Goal: Information Seeking & Learning: Check status

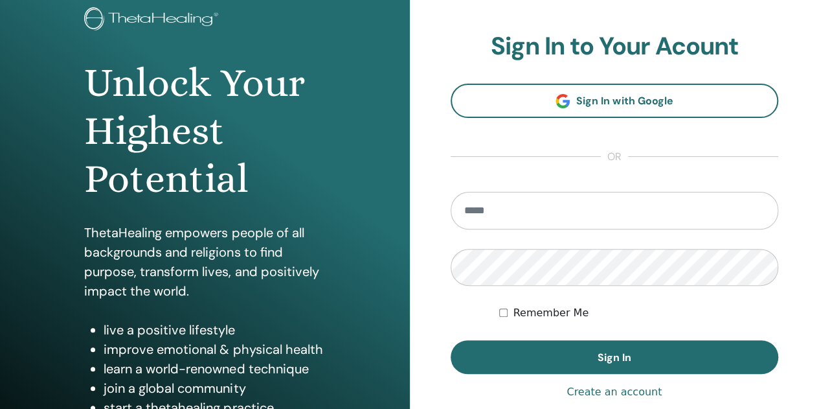
scroll to position [83, 0]
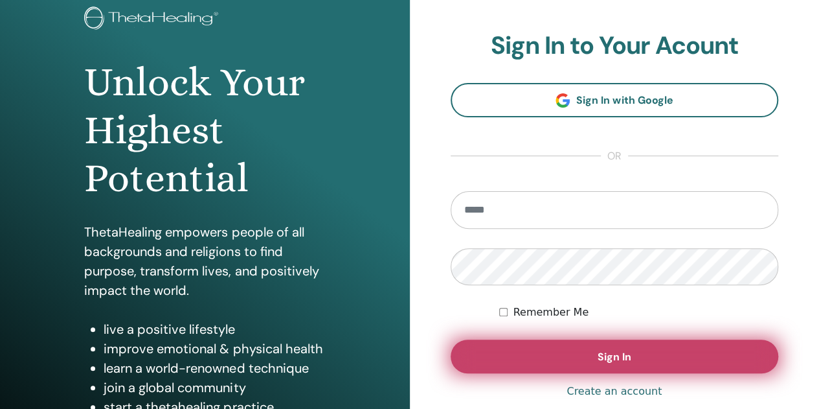
type input "**********"
click at [553, 343] on button "Sign In" at bounding box center [615, 356] width 328 height 34
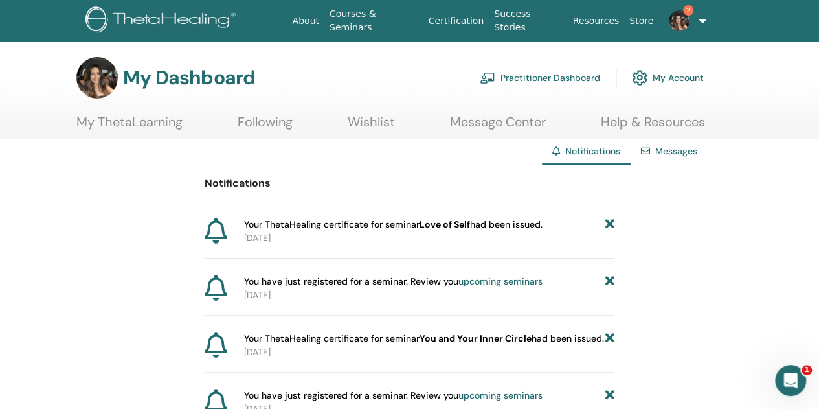
click at [148, 119] on link "My ThetaLearning" at bounding box center [129, 126] width 106 height 25
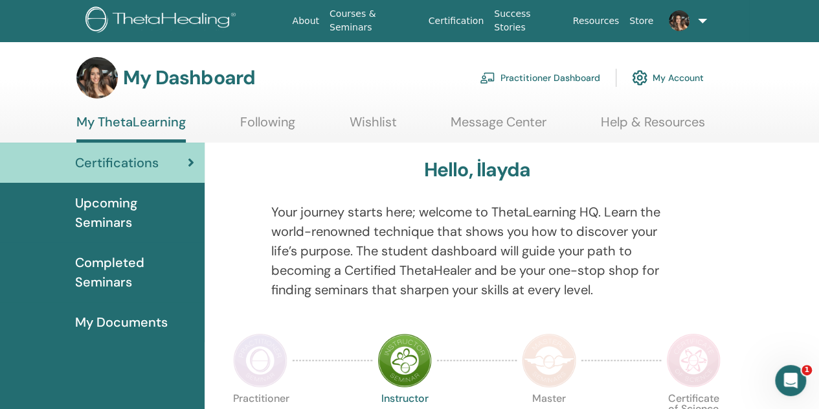
click at [121, 269] on span "Completed Seminars" at bounding box center [134, 272] width 119 height 39
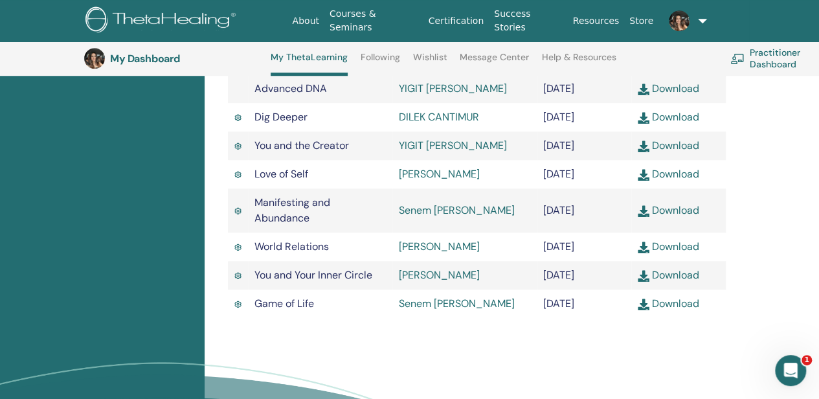
scroll to position [521, 0]
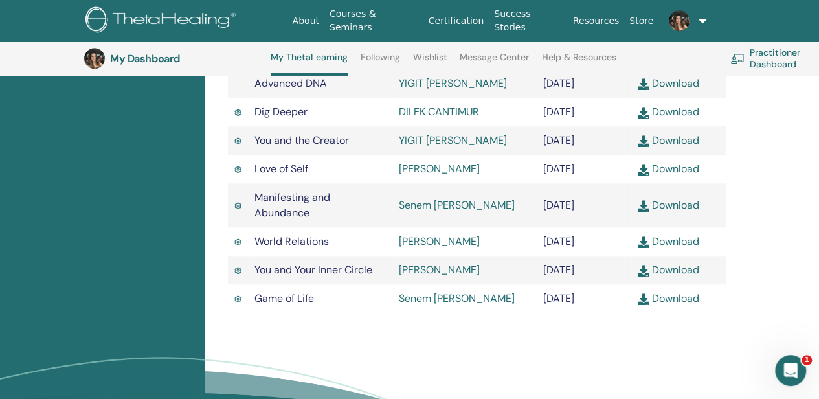
click at [184, 304] on div "Certifications Upcoming Seminars Completed Seminars My Documents" at bounding box center [102, 71] width 205 height 830
